Goal: Navigation & Orientation: Find specific page/section

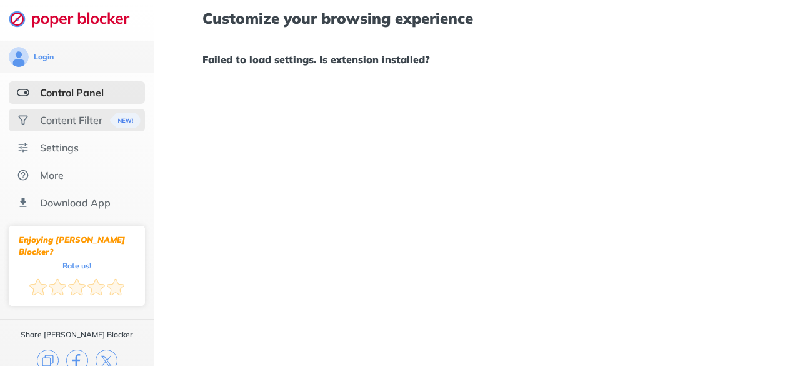
click at [64, 122] on div "Content Filter" at bounding box center [71, 120] width 63 height 13
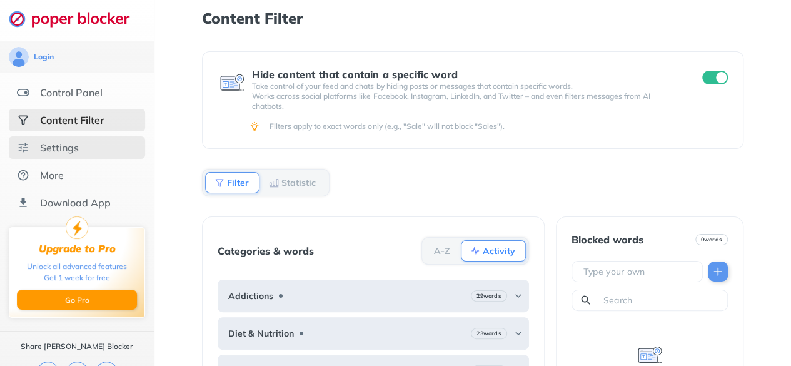
click at [85, 143] on div "Settings" at bounding box center [77, 147] width 136 height 23
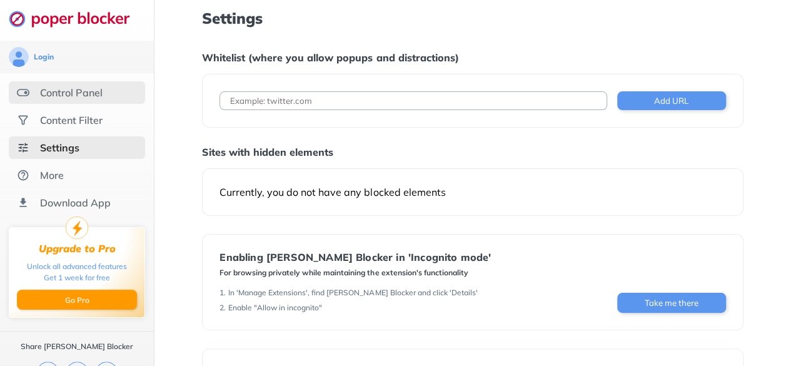
click at [82, 96] on div "Control Panel" at bounding box center [71, 92] width 63 height 13
